Goal: Task Accomplishment & Management: Manage account settings

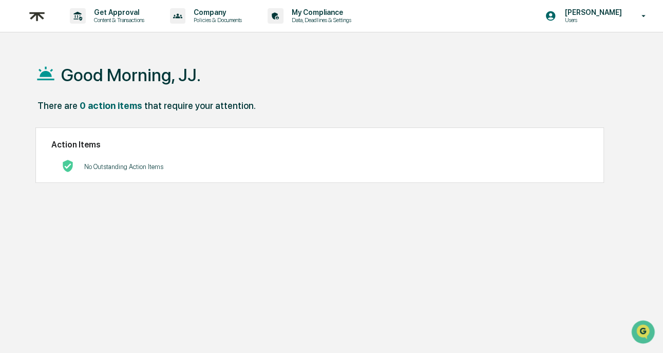
click at [430, 100] on div "There are 0 action items that require your attention." at bounding box center [333, 110] width 597 height 21
click at [399, 95] on div "Good Morning, JJ." at bounding box center [333, 74] width 597 height 51
click at [322, 67] on div "Good Morning, JJ." at bounding box center [333, 74] width 597 height 51
click at [244, 57] on div "Good Morning, JJ." at bounding box center [333, 74] width 597 height 51
click at [115, 20] on p "Content & Transactions" at bounding box center [118, 19] width 64 height 7
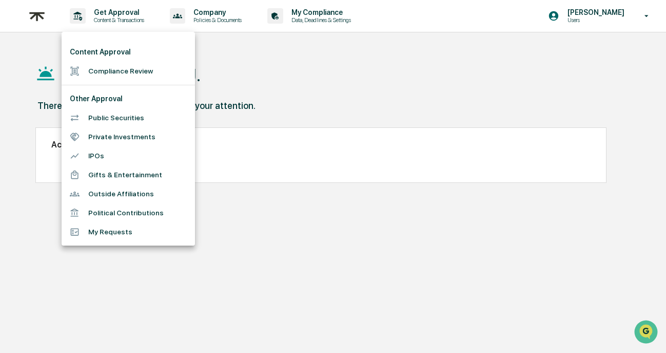
click at [133, 118] on li "Public Securities" at bounding box center [128, 117] width 133 height 19
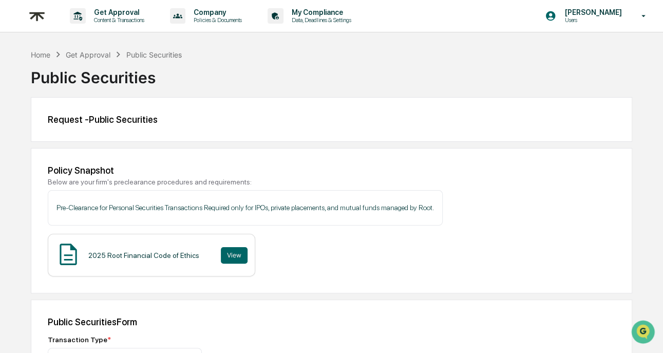
click at [630, 112] on div "Request - Public Securities" at bounding box center [331, 119] width 601 height 45
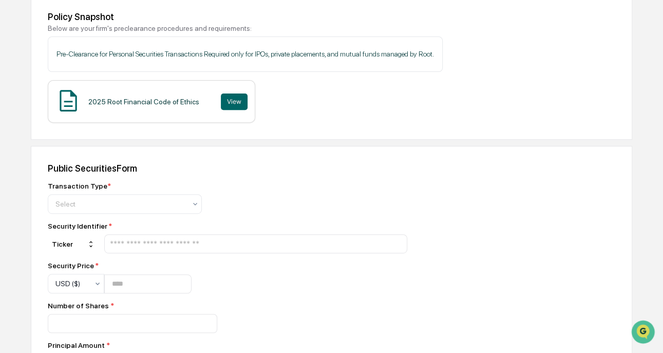
scroll to position [254, 0]
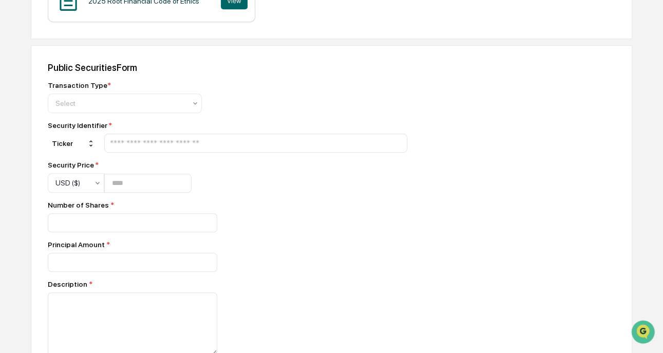
click at [645, 124] on div "Home Get Approval Public Securities Public Securities Request - Public Securiti…" at bounding box center [331, 152] width 663 height 715
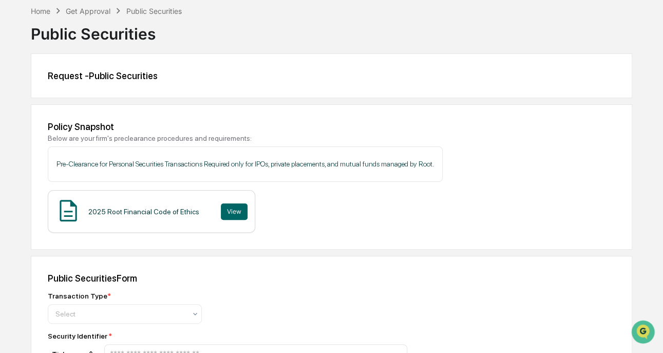
scroll to position [0, 0]
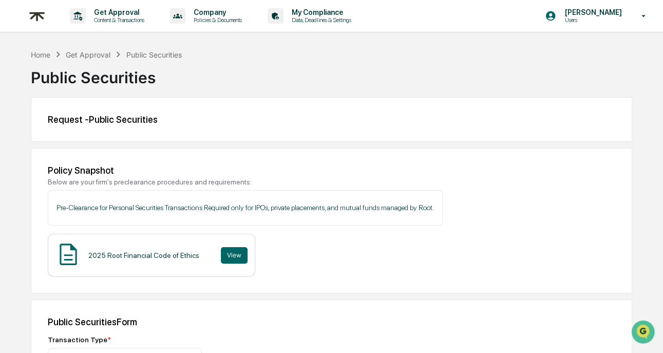
click at [131, 9] on p "Get Approval" at bounding box center [118, 12] width 64 height 8
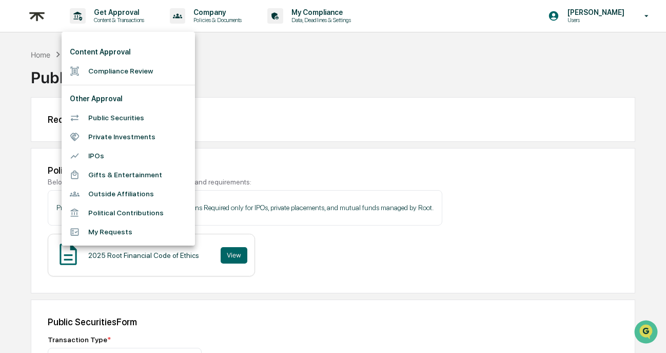
click at [243, 14] on div at bounding box center [333, 176] width 666 height 353
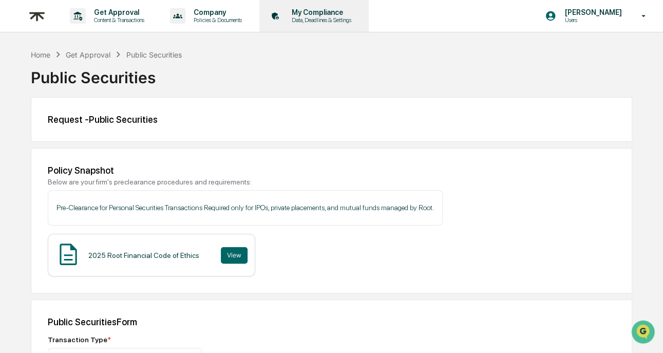
click at [339, 16] on p "Data, Deadlines & Settings" at bounding box center [319, 19] width 73 height 7
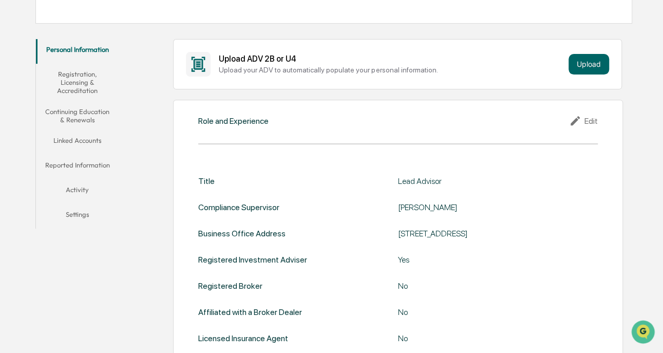
scroll to position [112, 0]
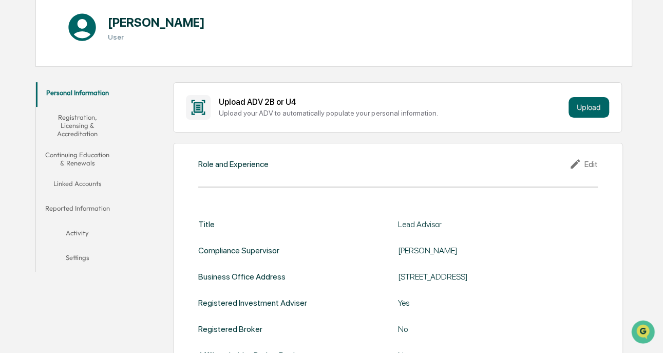
click at [94, 161] on button "Continuing Education & Renewals" at bounding box center [77, 158] width 83 height 29
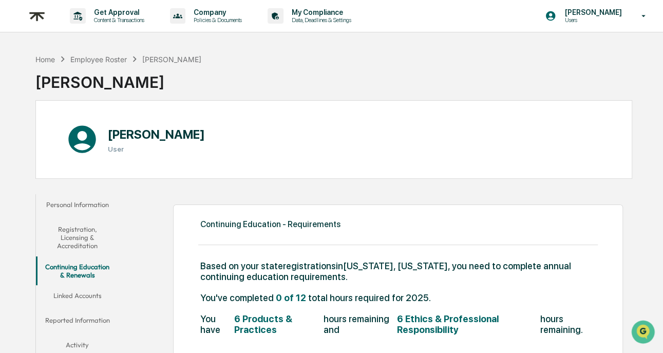
drag, startPoint x: 395, startPoint y: 72, endPoint x: 37, endPoint y: 61, distance: 358.5
click at [394, 73] on div "Home Employee Roster [PERSON_NAME] [PERSON_NAME]" at bounding box center [333, 74] width 597 height 51
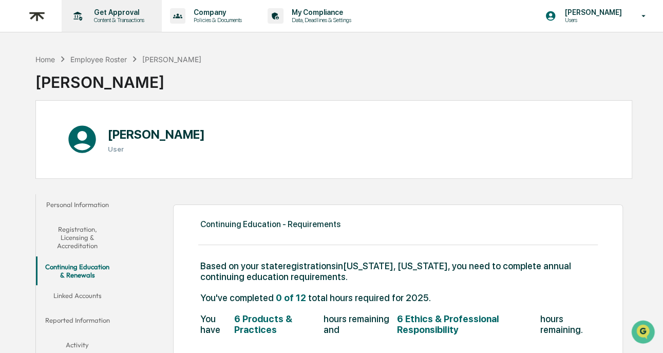
click at [122, 11] on p "Get Approval" at bounding box center [118, 12] width 64 height 8
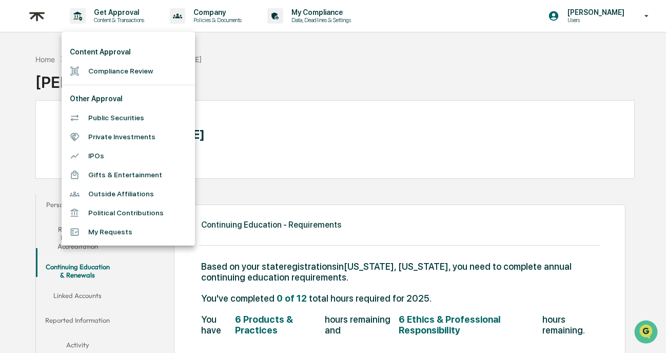
click at [237, 13] on div at bounding box center [333, 176] width 666 height 353
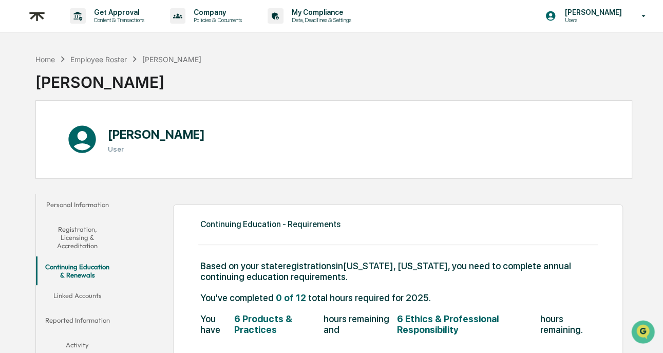
click at [232, 11] on p "Company" at bounding box center [216, 12] width 62 height 8
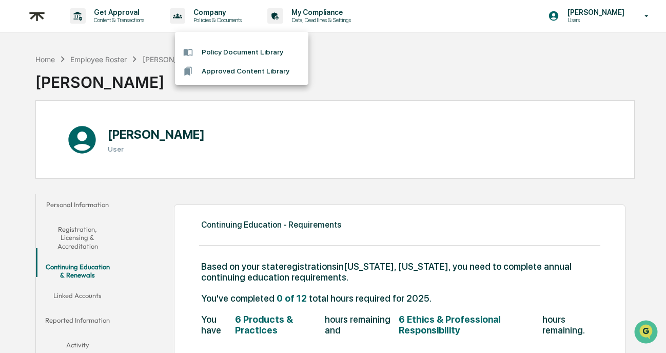
click at [332, 15] on div at bounding box center [333, 176] width 666 height 353
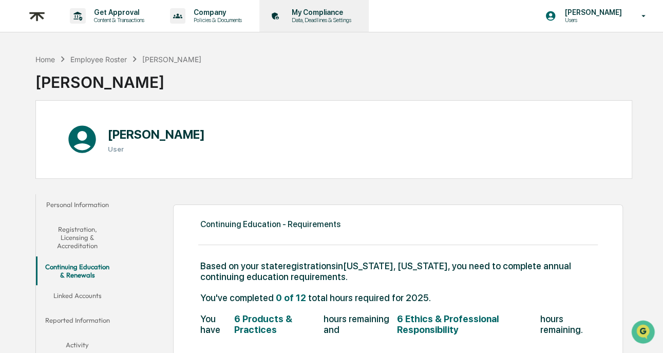
click at [335, 12] on p "My Compliance" at bounding box center [319, 12] width 73 height 8
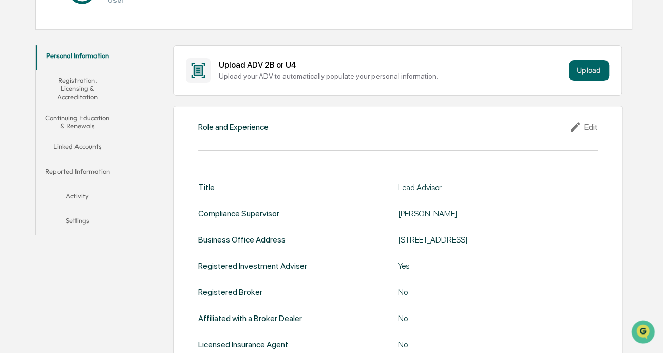
scroll to position [228, 0]
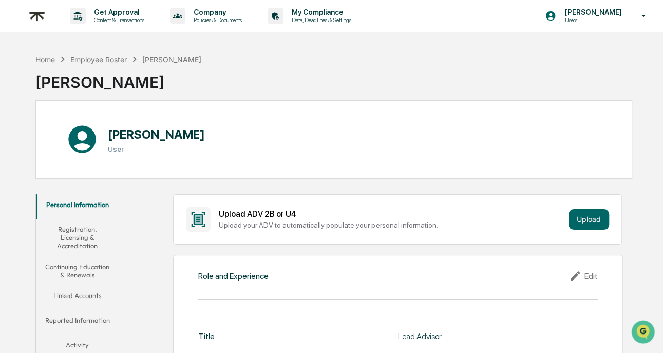
scroll to position [0, 0]
click at [644, 16] on icon at bounding box center [643, 16] width 18 height 10
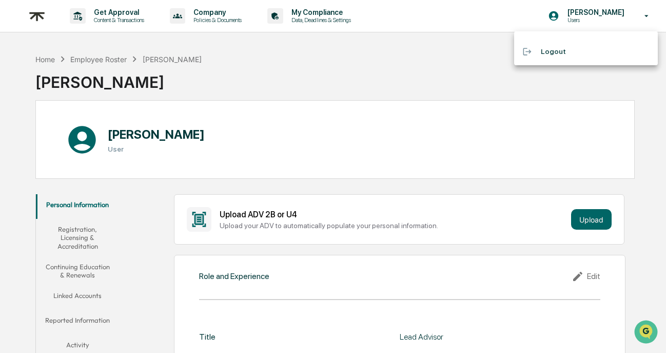
click at [652, 122] on div at bounding box center [333, 176] width 666 height 353
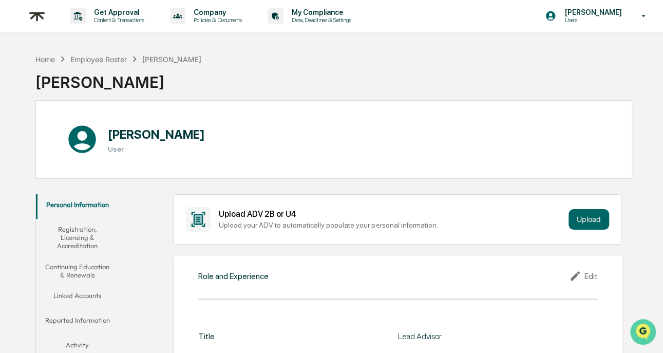
click at [644, 323] on img "Open customer support" at bounding box center [643, 331] width 26 height 21
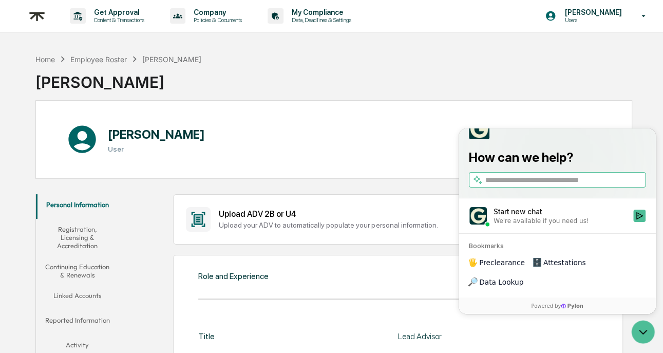
click at [550, 185] on input "search" at bounding box center [564, 179] width 158 height 11
type input "**********"
click at [640, 219] on icon "Start new chat" at bounding box center [639, 215] width 8 height 8
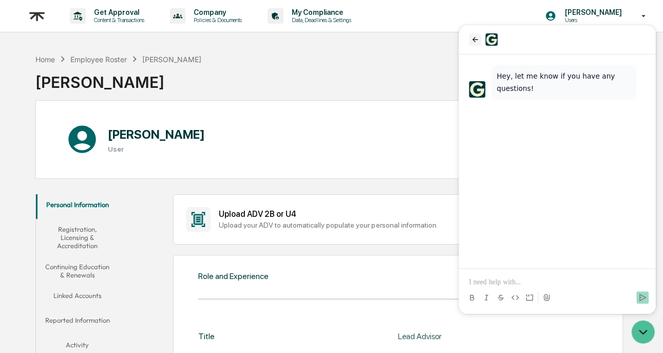
click at [476, 40] on icon "back" at bounding box center [475, 39] width 8 height 8
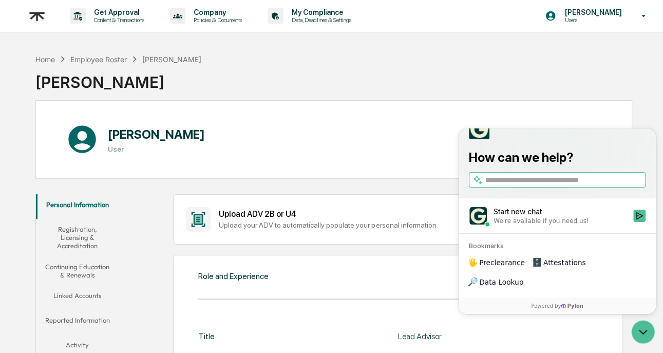
click at [591, 185] on input "search" at bounding box center [564, 179] width 158 height 11
click at [639, 219] on icon "Start new chat" at bounding box center [639, 215] width 8 height 8
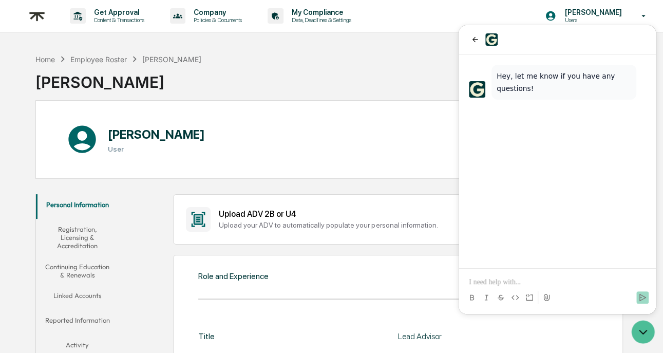
click at [540, 277] on p at bounding box center [557, 282] width 177 height 10
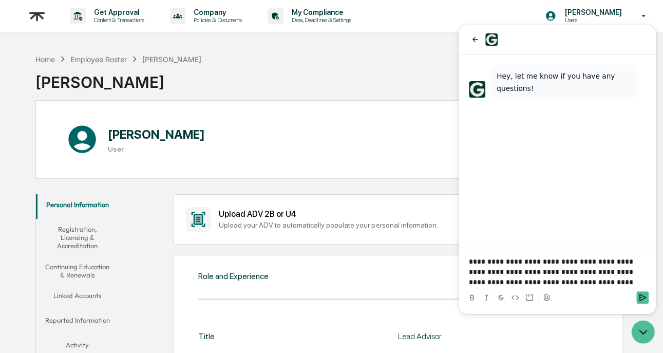
click at [629, 258] on p "**********" at bounding box center [557, 271] width 177 height 31
click at [550, 261] on p "**********" at bounding box center [557, 271] width 177 height 31
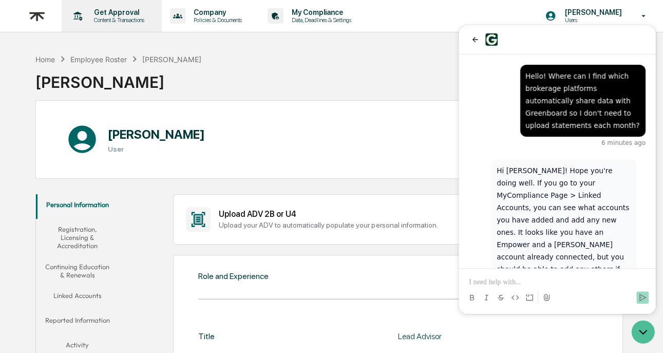
scroll to position [36, 0]
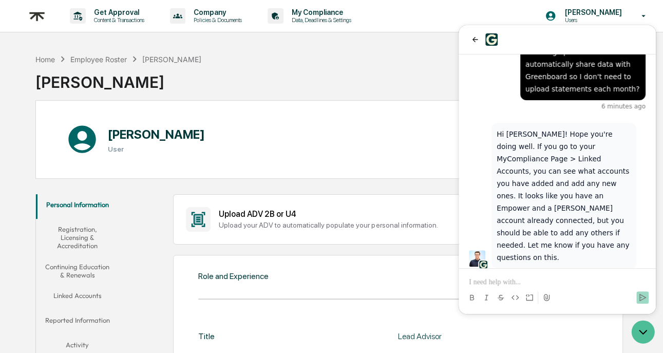
click at [562, 279] on p at bounding box center [557, 282] width 177 height 10
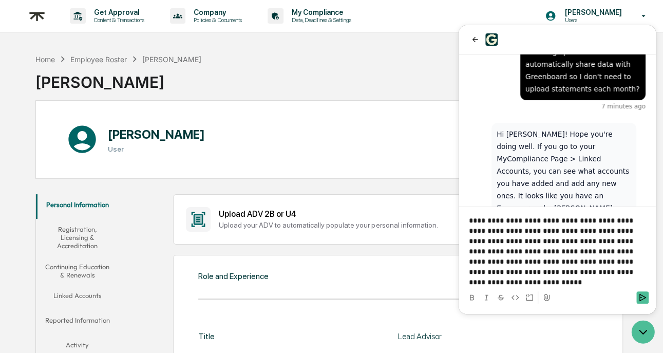
click at [559, 270] on p "**********" at bounding box center [557, 251] width 177 height 72
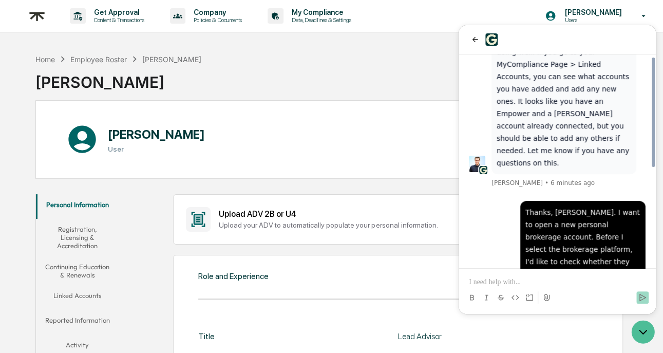
scroll to position [74, 0]
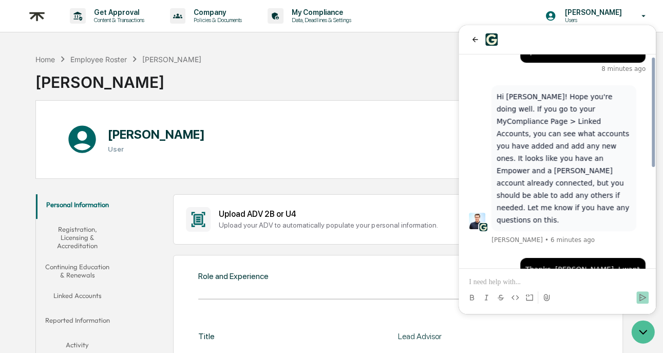
click at [262, 123] on div "[PERSON_NAME] User" at bounding box center [333, 139] width 597 height 79
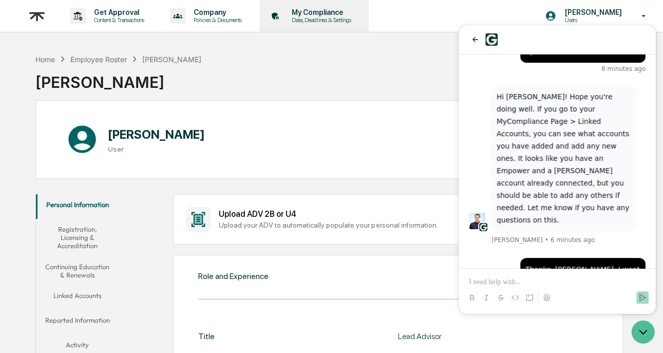
click at [336, 10] on p "My Compliance" at bounding box center [319, 12] width 73 height 8
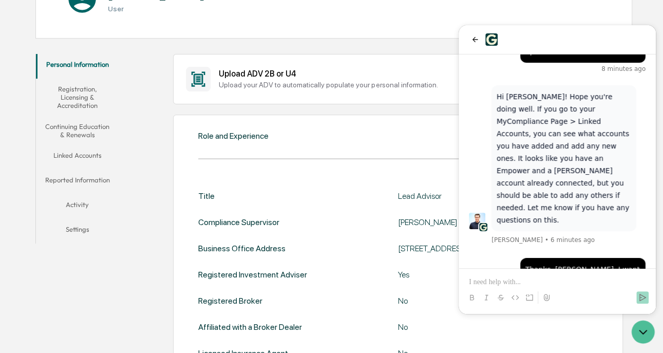
scroll to position [222, 0]
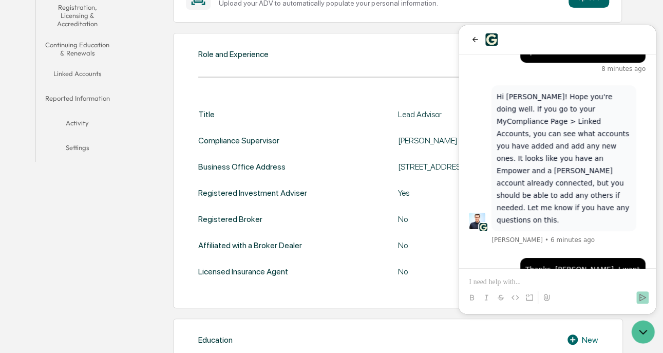
click at [94, 76] on button "Linked Accounts" at bounding box center [77, 75] width 83 height 25
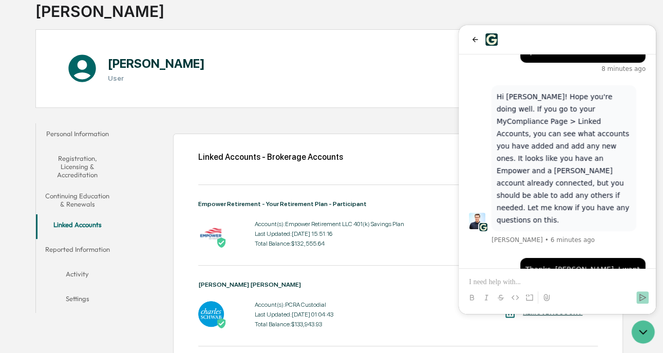
scroll to position [191, 0]
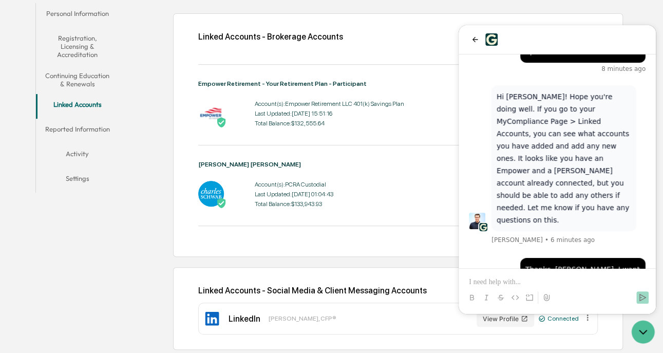
click at [435, 262] on div "Linked Accounts - Brokerage Accounts Add Brokerage Account Empower Retirement -…" at bounding box center [378, 176] width 508 height 357
click at [642, 330] on icon "Open customer support" at bounding box center [643, 332] width 26 height 26
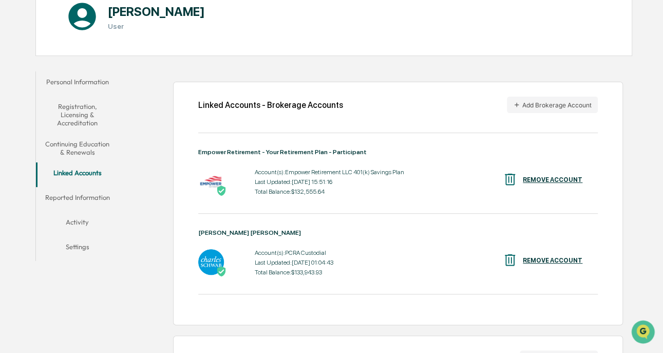
scroll to position [109, 0]
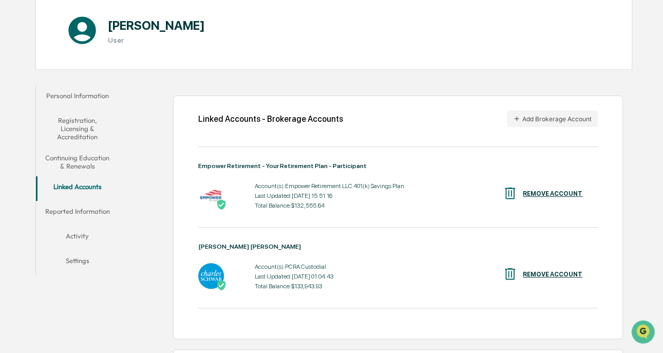
click at [660, 207] on div "Home Employee Roster [PERSON_NAME] [PERSON_NAME] [PERSON_NAME] User Personal In…" at bounding box center [331, 188] width 663 height 497
click at [585, 108] on div "Linked Accounts - Brokerage Accounts Add Brokerage Account Empower Retirement -…" at bounding box center [397, 216] width 449 height 243
click at [584, 114] on button "Add Brokerage Account" at bounding box center [552, 118] width 91 height 16
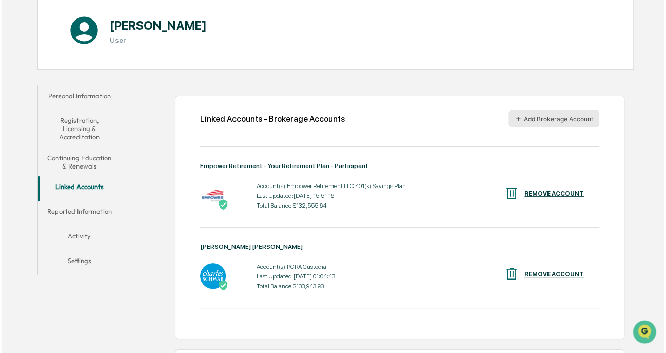
scroll to position [109, 0]
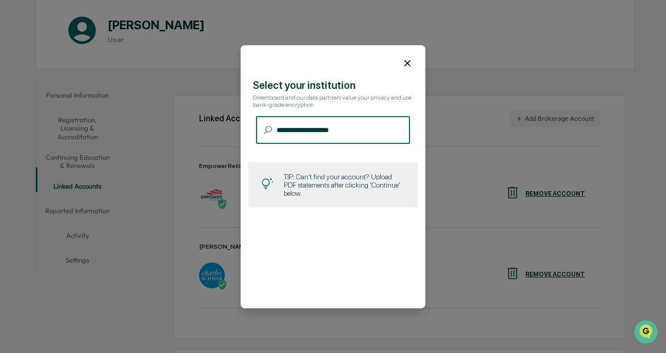
type input "**********"
click at [328, 132] on input "**********" at bounding box center [343, 130] width 133 height 27
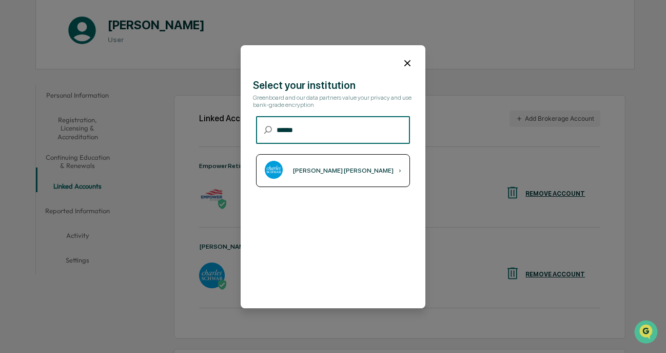
type input "******"
click at [370, 177] on div "[PERSON_NAME] [PERSON_NAME] ›" at bounding box center [333, 170] width 154 height 33
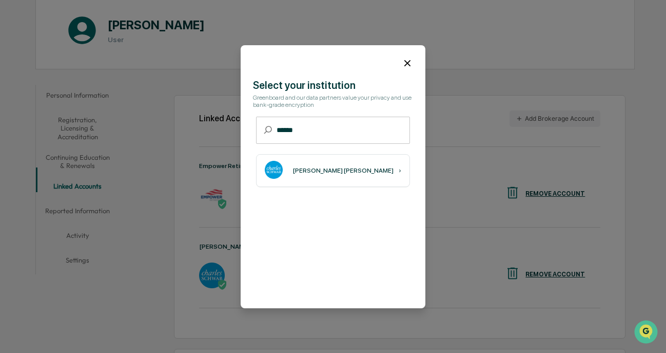
click at [395, 64] on div at bounding box center [333, 59] width 185 height 28
click at [407, 63] on icon at bounding box center [407, 62] width 11 height 11
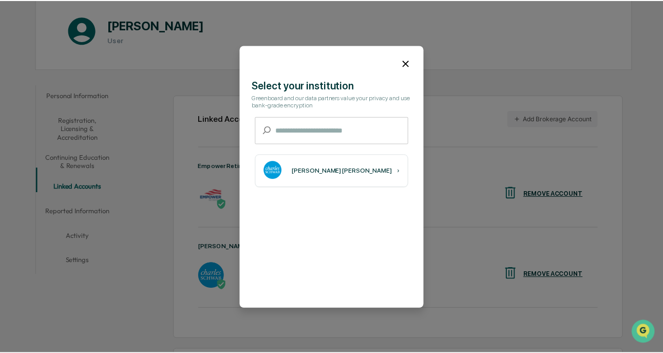
scroll to position [109, 0]
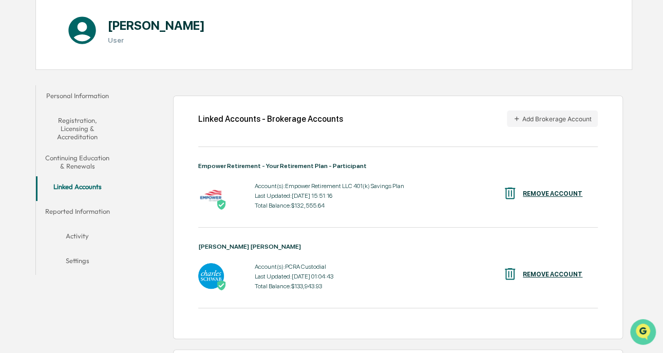
click at [644, 322] on img "Open customer support" at bounding box center [643, 331] width 26 height 21
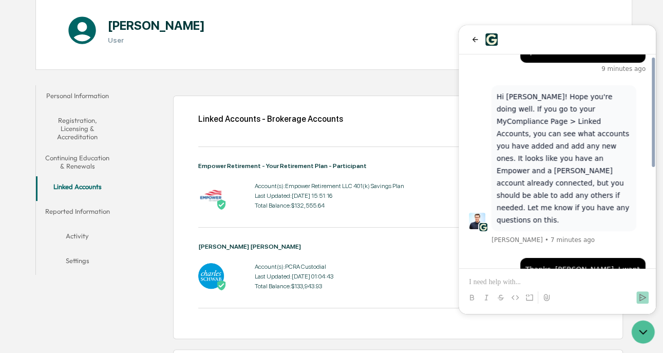
scroll to position [193, 0]
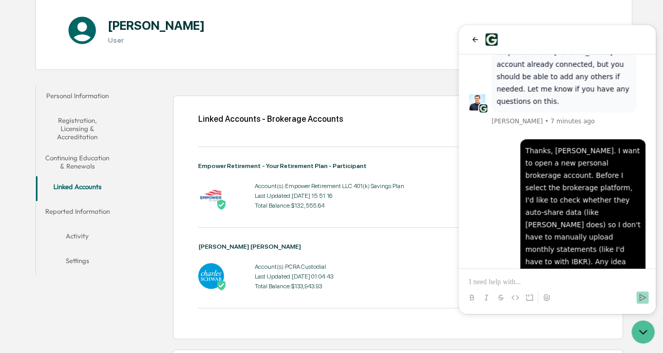
click at [552, 281] on p at bounding box center [557, 282] width 177 height 10
click at [517, 282] on p "**********" at bounding box center [557, 282] width 177 height 10
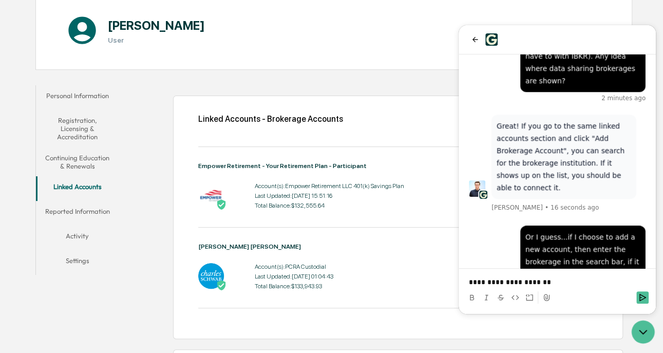
scroll to position [425, 0]
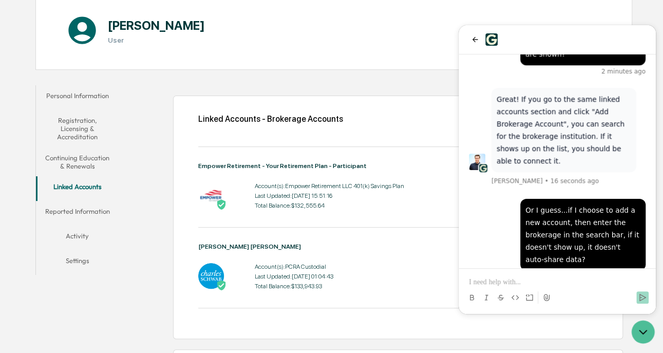
click at [568, 281] on p at bounding box center [557, 282] width 177 height 10
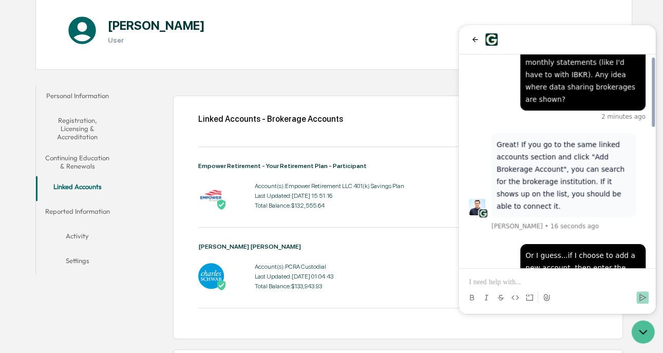
scroll to position [339, 0]
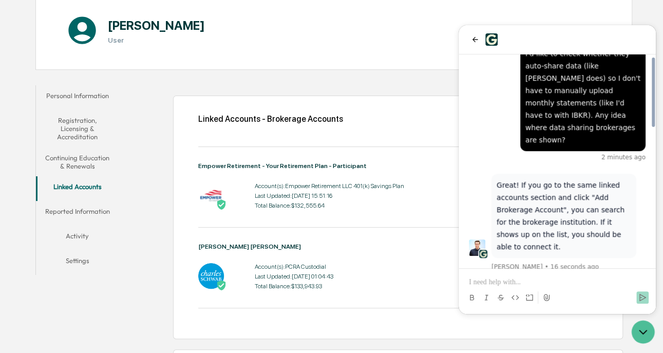
click at [533, 179] on p "Great! If you go to the same linked accounts section and click "Add Brokerage A…" at bounding box center [563, 216] width 134 height 74
click at [556, 179] on p "Great! If you go to the same linked accounts section and click "Add Brokerage A…" at bounding box center [563, 216] width 134 height 74
